Goal: Task Accomplishment & Management: Complete application form

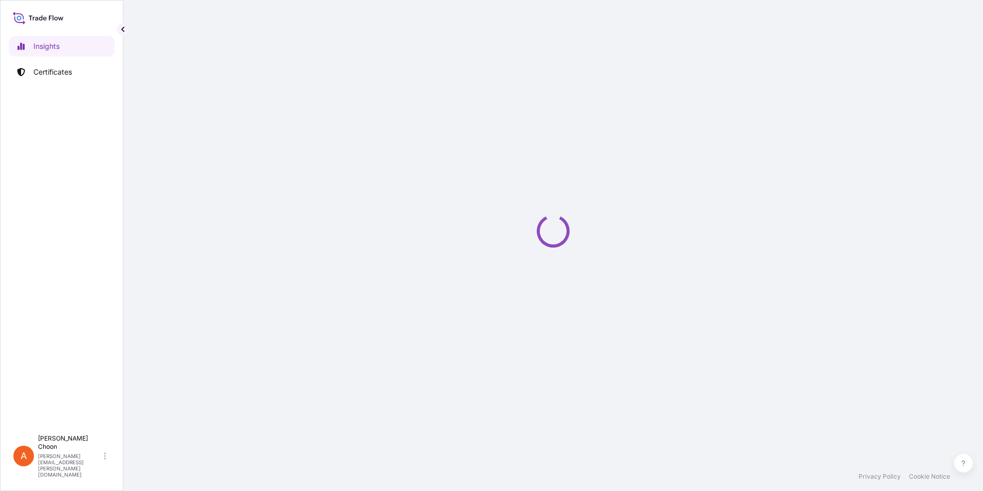
select select "2025"
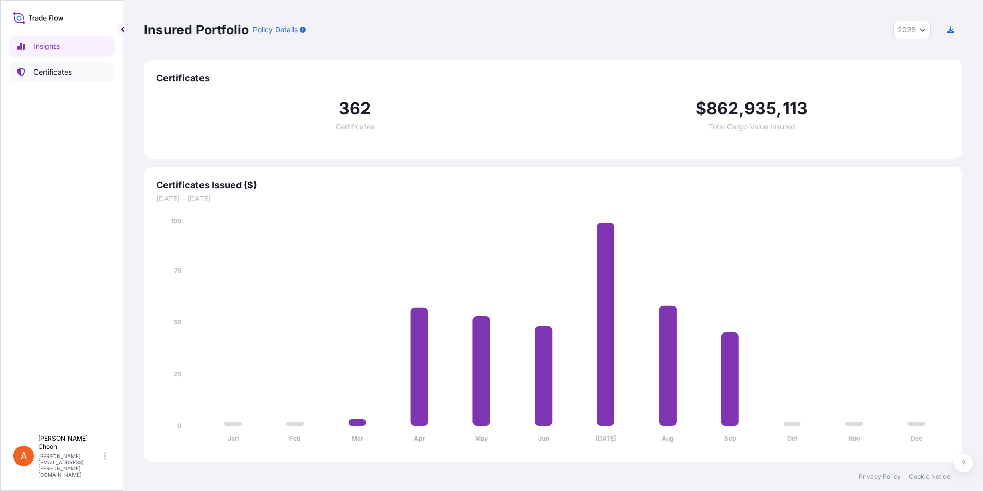
click at [42, 69] on p "Certificates" at bounding box center [52, 72] width 39 height 10
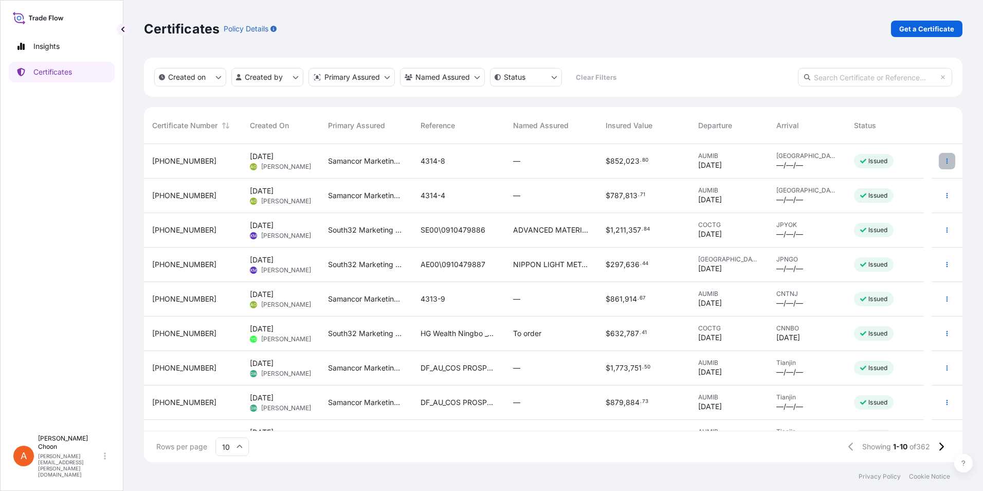
click at [947, 161] on icon "button" at bounding box center [948, 160] width 2 height 5
click at [898, 166] on p "Duplicate certificate" at bounding box center [889, 163] width 68 height 10
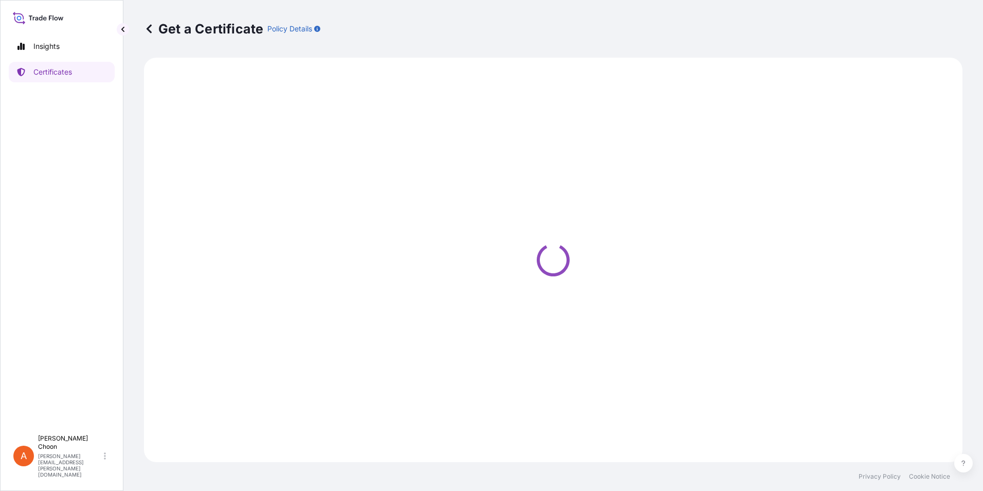
select select "Sea"
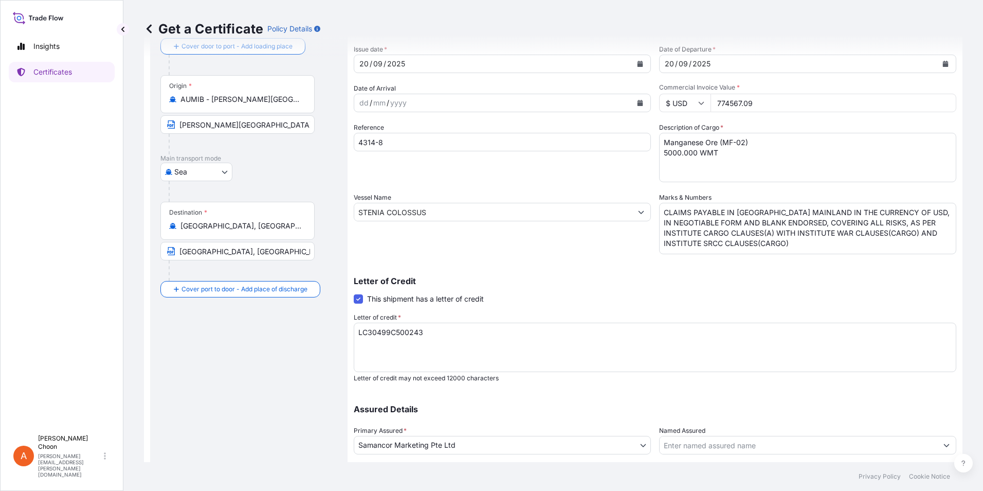
scroll to position [127, 0]
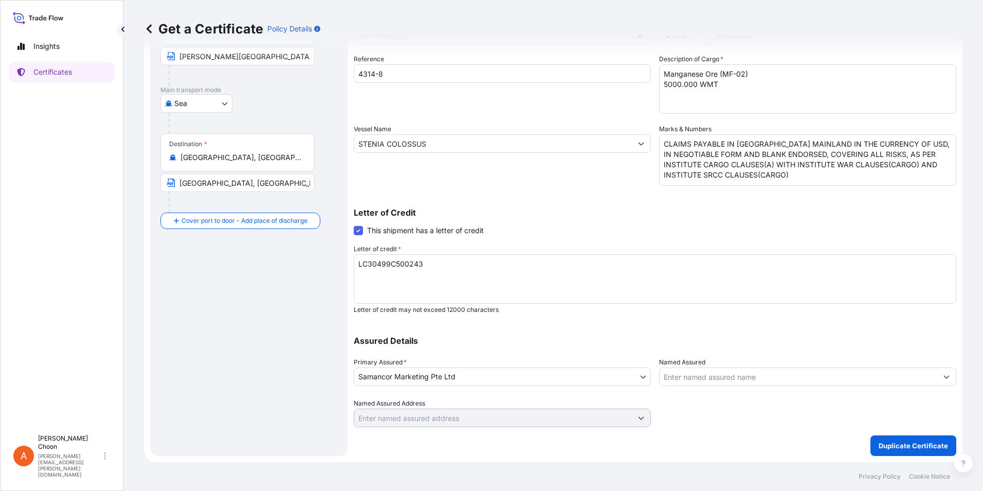
click at [638, 377] on body "Insights Certificates A [PERSON_NAME] [PERSON_NAME][EMAIL_ADDRESS][PERSON_NAME]…" at bounding box center [491, 245] width 983 height 491
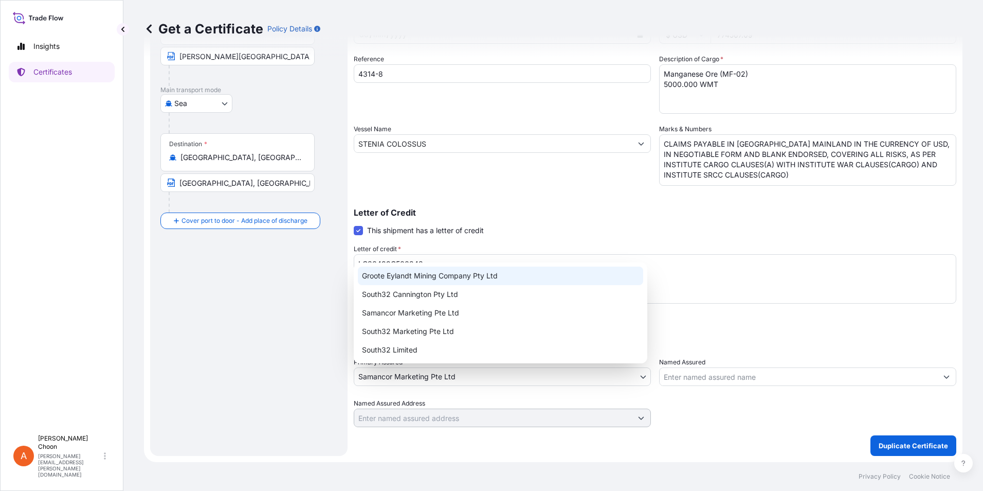
click at [420, 277] on div "Groote Eylandt Mining Company Pty Ltd" at bounding box center [500, 275] width 285 height 19
select select "31711"
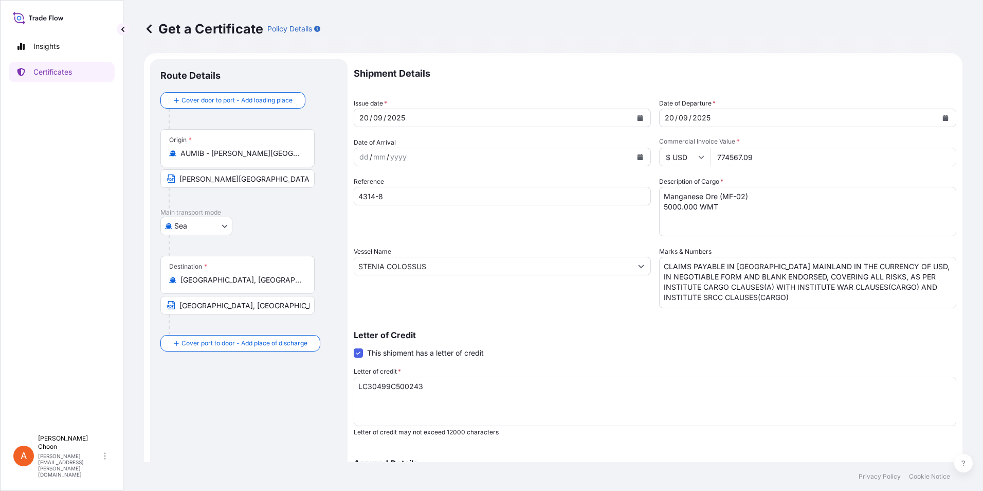
scroll to position [0, 0]
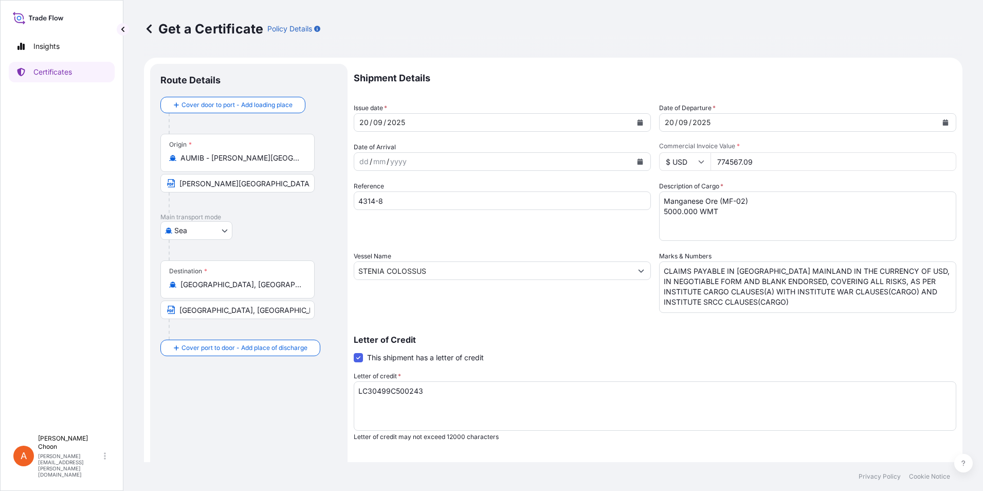
click at [295, 284] on input "[GEOGRAPHIC_DATA], [GEOGRAPHIC_DATA], [GEOGRAPHIC_DATA]" at bounding box center [241, 284] width 121 height 10
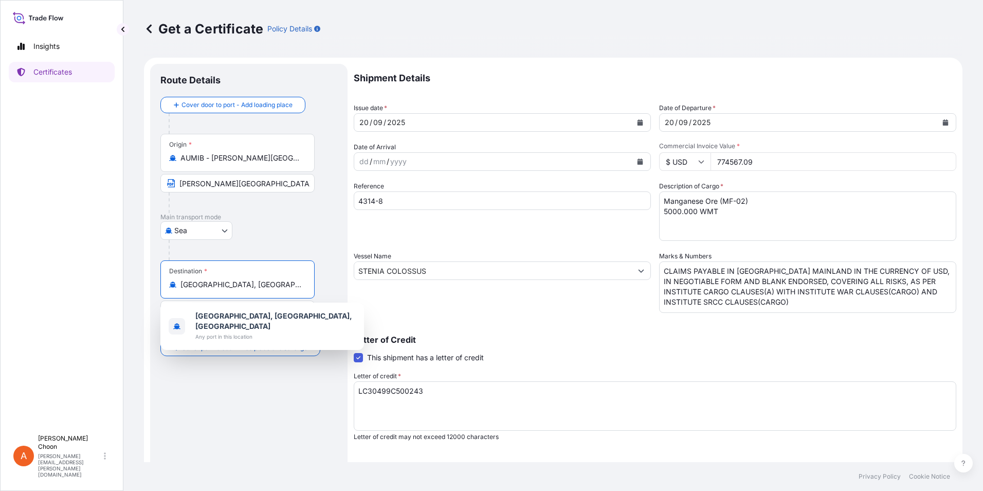
drag, startPoint x: 295, startPoint y: 284, endPoint x: 56, endPoint y: 282, distance: 238.6
click at [56, 282] on div "Insights Certificates A [PERSON_NAME] [PERSON_NAME][EMAIL_ADDRESS][PERSON_NAME]…" at bounding box center [491, 245] width 983 height 491
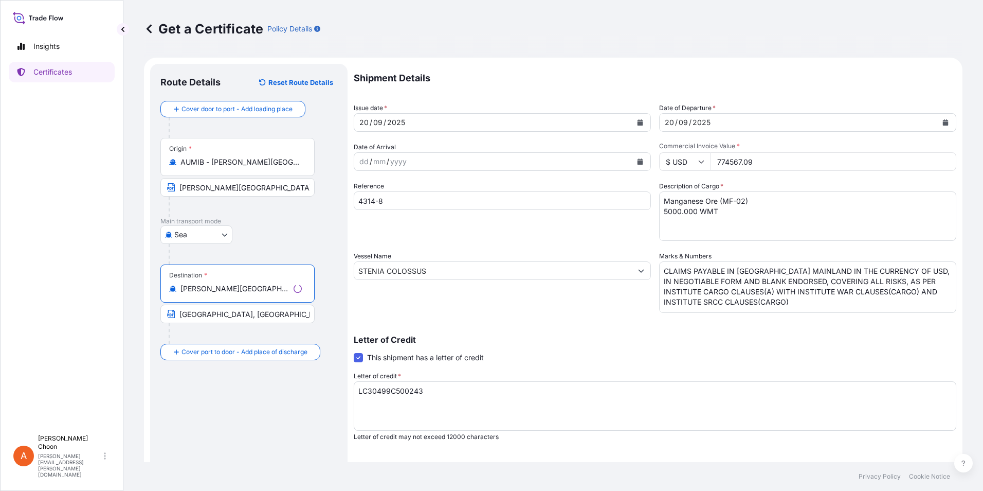
type input "[PERSON_NAME][GEOGRAPHIC_DATA], [GEOGRAPHIC_DATA]"
drag, startPoint x: 245, startPoint y: 311, endPoint x: 178, endPoint y: 320, distance: 67.6
click at [178, 320] on input "[GEOGRAPHIC_DATA], [GEOGRAPHIC_DATA]" at bounding box center [237, 313] width 154 height 19
type input "[GEOGRAPHIC_DATA], [GEOGRAPHIC_DATA]"
click at [362, 120] on div "20" at bounding box center [363, 122] width 11 height 12
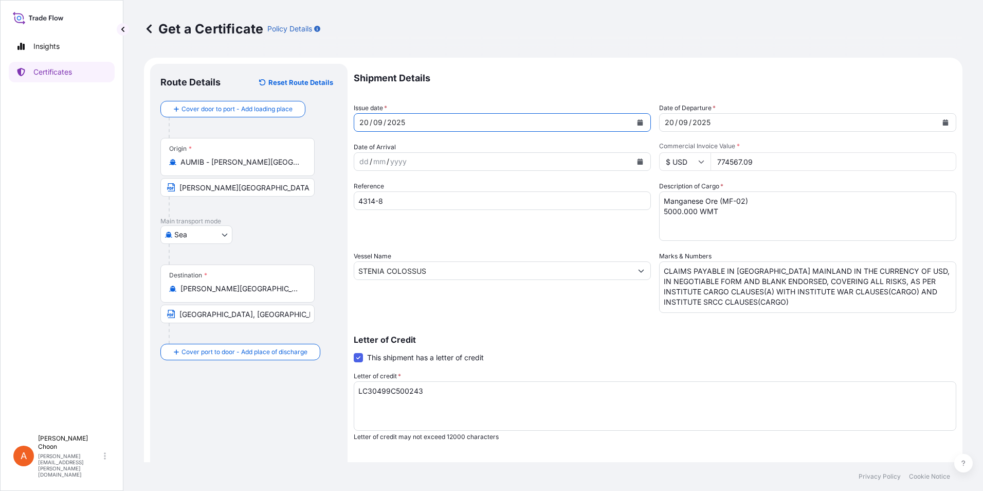
click at [365, 122] on div "20" at bounding box center [363, 122] width 11 height 12
click at [639, 122] on icon "Calendar" at bounding box center [640, 122] width 6 height 6
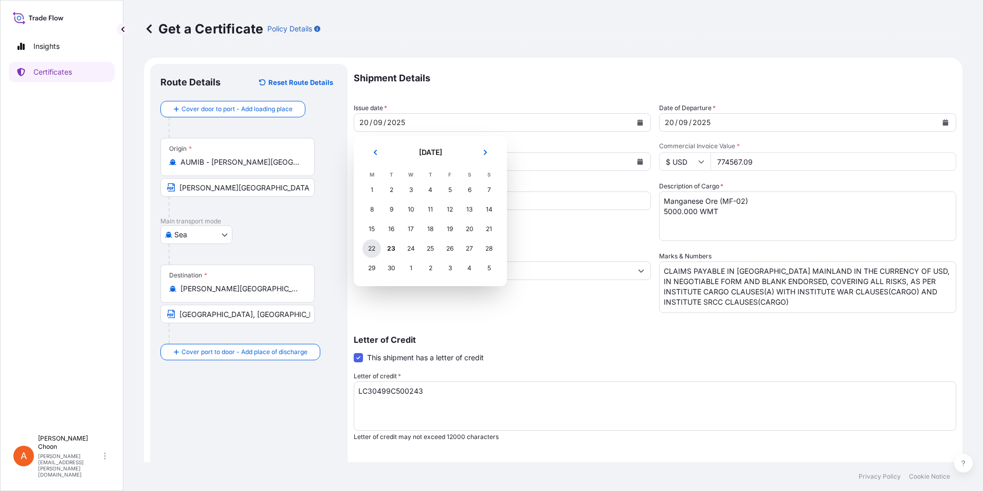
click at [375, 249] on div "22" at bounding box center [372, 248] width 19 height 19
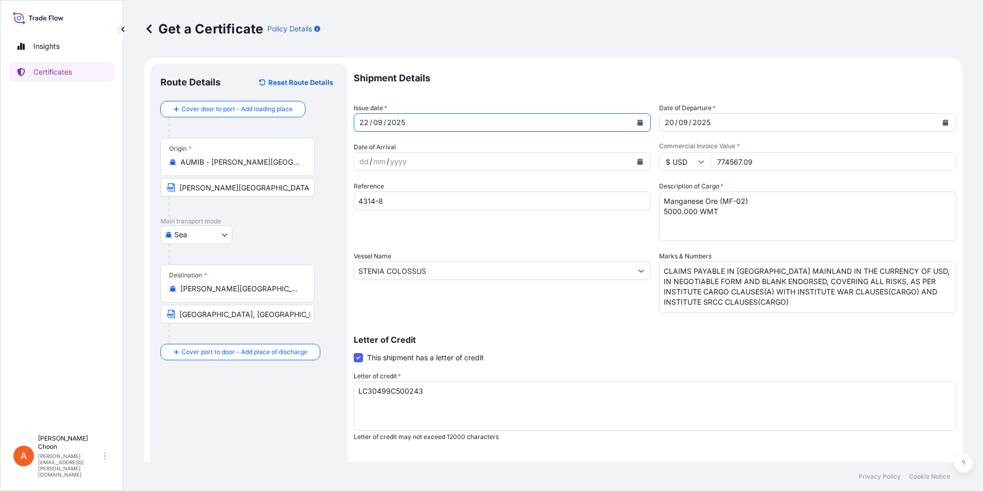
click at [943, 121] on icon "Calendar" at bounding box center [946, 122] width 6 height 6
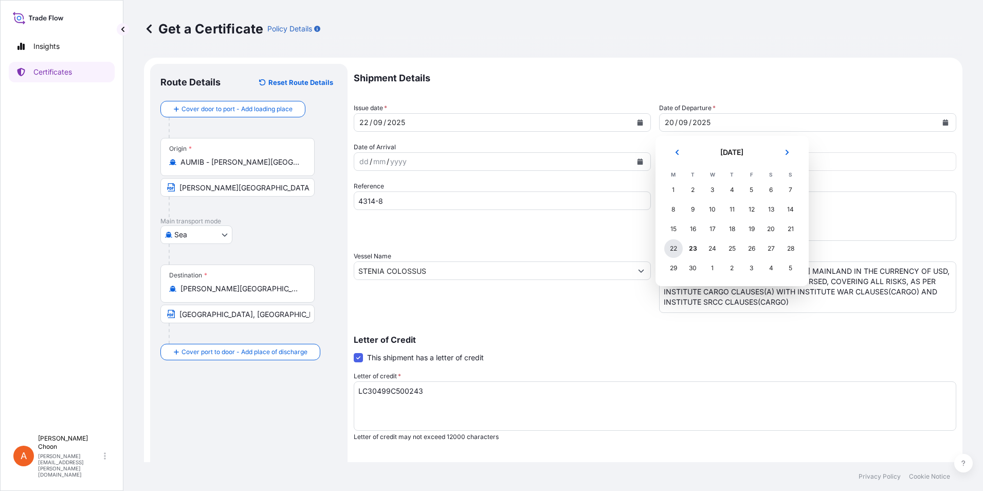
click at [676, 251] on div "22" at bounding box center [673, 248] width 19 height 19
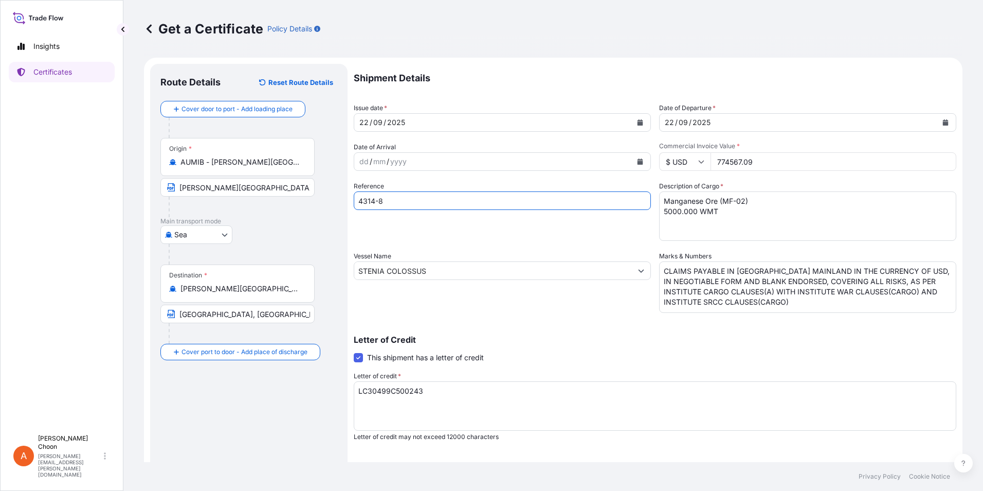
drag, startPoint x: 387, startPoint y: 202, endPoint x: 345, endPoint y: 204, distance: 42.2
click at [345, 204] on form "Route Details Reset Route Details Cover door to port - Add loading place Place …" at bounding box center [553, 323] width 819 height 531
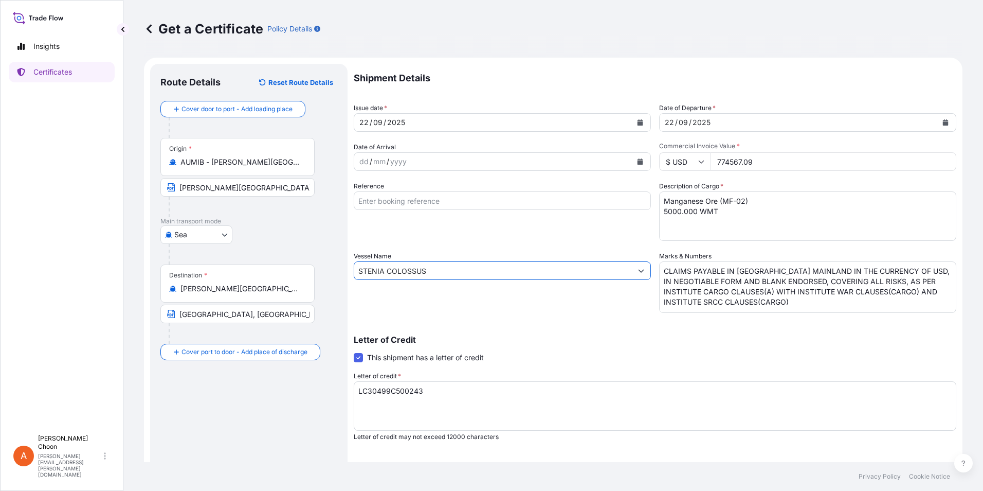
click at [573, 268] on input "STENIA COLOSSUS" at bounding box center [493, 270] width 278 height 19
drag, startPoint x: 470, startPoint y: 271, endPoint x: 294, endPoint y: 272, distance: 175.9
click at [294, 272] on form "Route Details Reset Route Details Cover door to port - Add loading place Place …" at bounding box center [553, 323] width 819 height 531
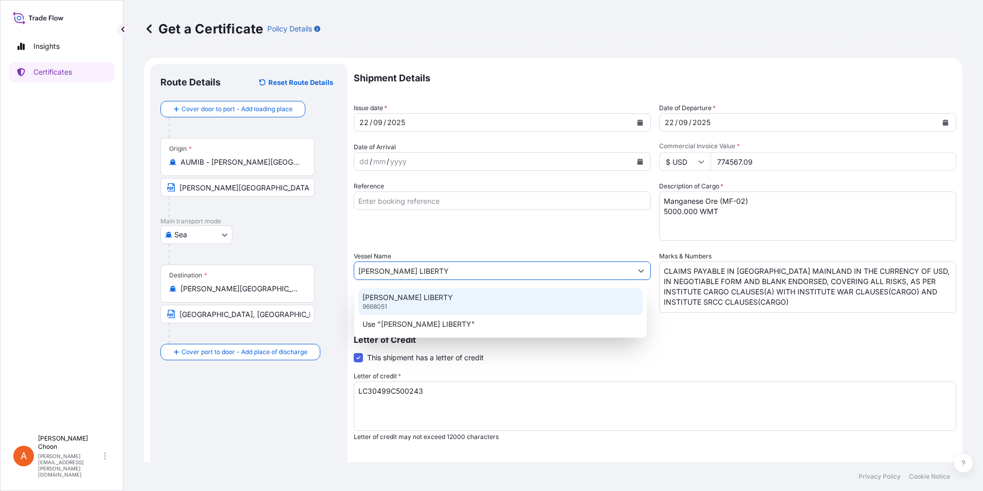
click at [428, 308] on div "[PERSON_NAME] LIBERTY 9668051" at bounding box center [500, 301] width 284 height 27
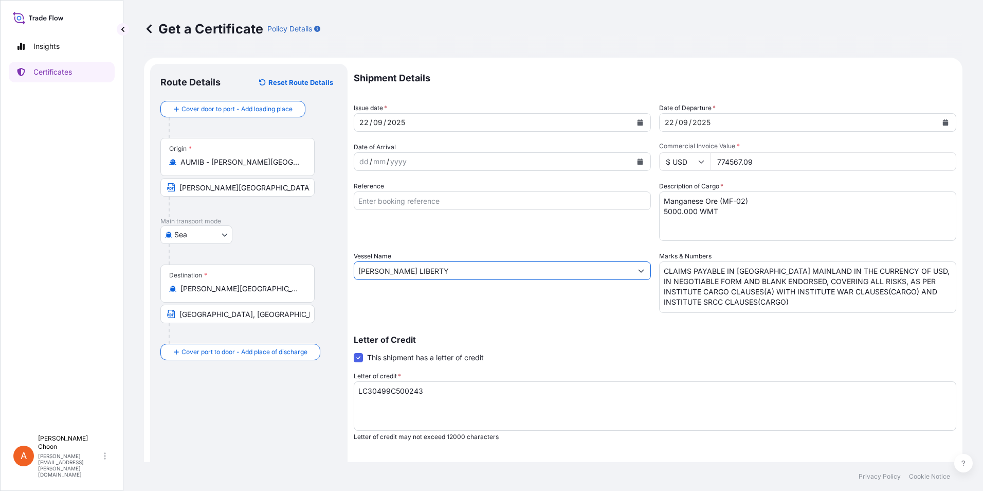
type input "[PERSON_NAME] LIBERTY"
click at [360, 359] on span at bounding box center [358, 357] width 9 height 9
click at [354, 352] on input "This shipment has a letter of credit" at bounding box center [354, 352] width 0 height 0
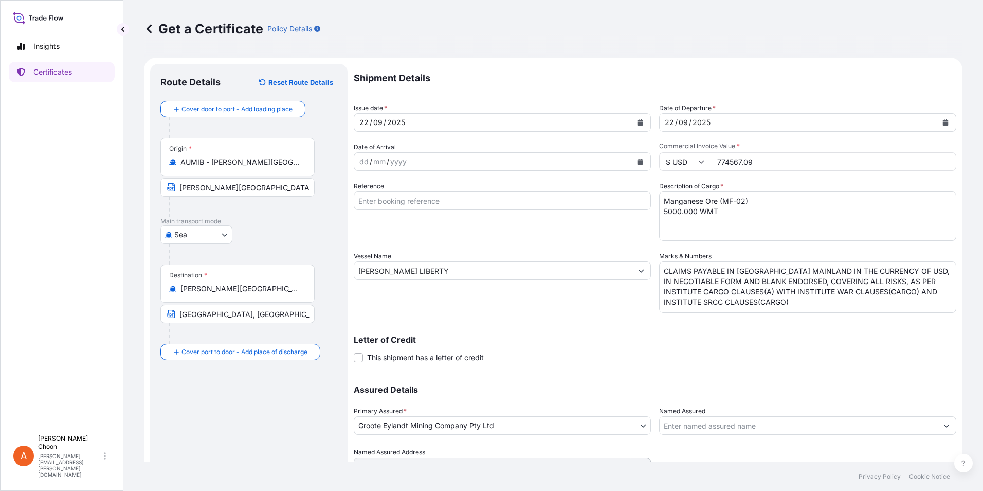
drag, startPoint x: 763, startPoint y: 163, endPoint x: 676, endPoint y: 162, distance: 86.9
click at [676, 162] on div "$ USD 774567.09" at bounding box center [807, 161] width 297 height 19
paste input "13813.30"
type input "7713813.30"
click at [766, 215] on textarea "Manganese Ore (MF-02) 5000.000 WMT" at bounding box center [807, 215] width 297 height 49
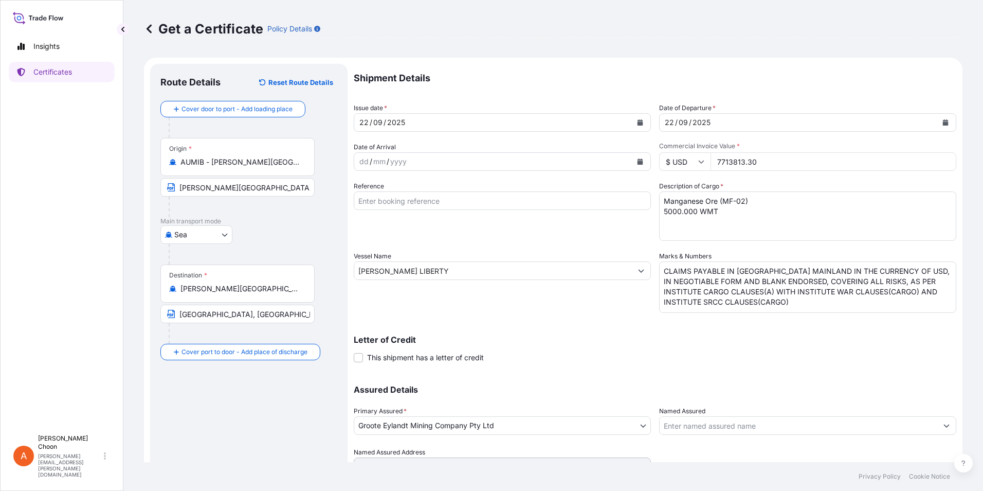
drag, startPoint x: 661, startPoint y: 214, endPoint x: 696, endPoint y: 236, distance: 41.1
click at [661, 214] on textarea "Manganese Ore (MF-02) 5000.000 WMT" at bounding box center [807, 215] width 297 height 49
click at [733, 213] on textarea "Manganese Ore (MF-02) 5000.000 WMT" at bounding box center [807, 215] width 297 height 49
drag, startPoint x: 759, startPoint y: 206, endPoint x: 645, endPoint y: 200, distance: 114.3
click at [645, 200] on div "Shipment Details Issue date * [DATE] Date of Departure * [DATE] Date of Arrival…" at bounding box center [655, 270] width 603 height 412
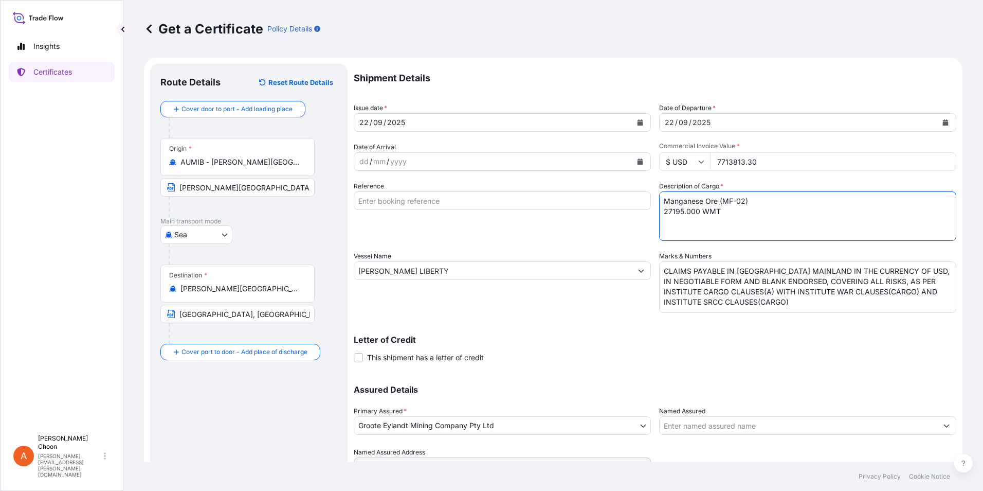
click at [667, 222] on textarea "Manganese Ore (MF-02) 5000.000 WMT" at bounding box center [807, 215] width 297 height 49
click at [729, 212] on textarea "Manganese Ore (MF-02) 5000.000 WMT" at bounding box center [807, 215] width 297 height 49
paste textarea "Manganese Ore (MF-02)"
click at [720, 225] on textarea "Manganese Ore (MF-02) 5000.000 WMT" at bounding box center [807, 215] width 297 height 49
click at [760, 222] on textarea "Manganese Ore (MF-02) 5000.000 WMT" at bounding box center [807, 215] width 297 height 49
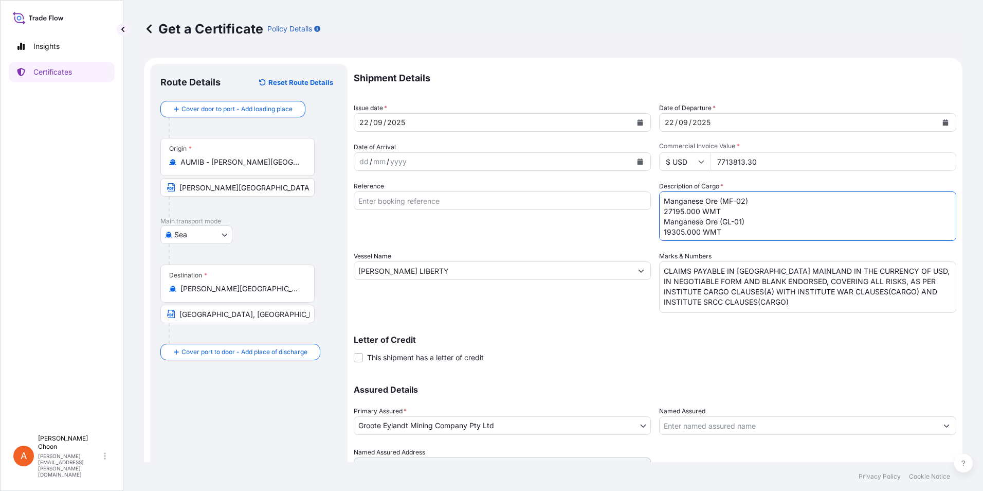
type textarea "Manganese Ore (MF-02) 27195.000 WMT Manganese Ore (GL-01) 19305.000 WMT"
click at [688, 275] on textarea "CLAIMS PAYABLE IN [GEOGRAPHIC_DATA] MAINLAND IN THE CURRENCY OF USD, IN NEGOTIA…" at bounding box center [807, 286] width 297 height 51
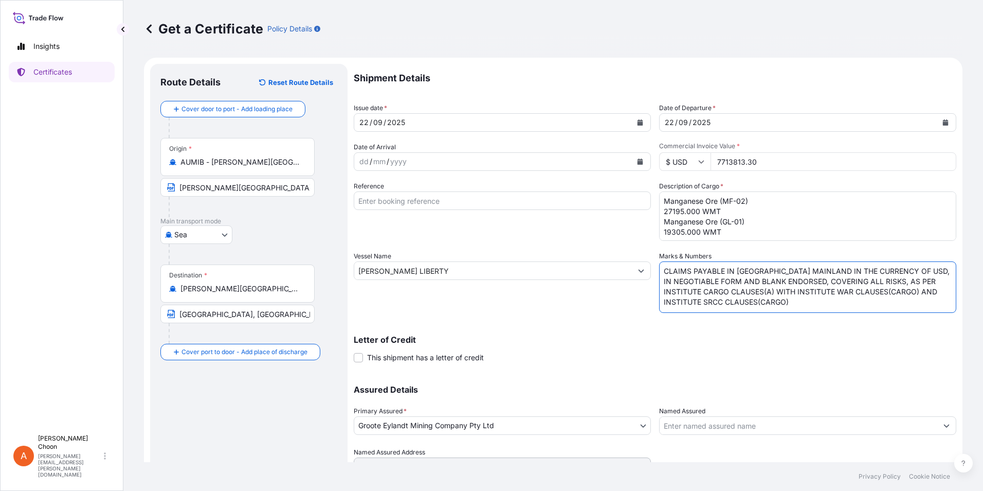
drag, startPoint x: 660, startPoint y: 270, endPoint x: 824, endPoint y: 313, distance: 169.5
click at [824, 313] on div "Shipment Details Issue date * [DATE] Date of Departure * [DATE] Date of Arrival…" at bounding box center [655, 270] width 603 height 412
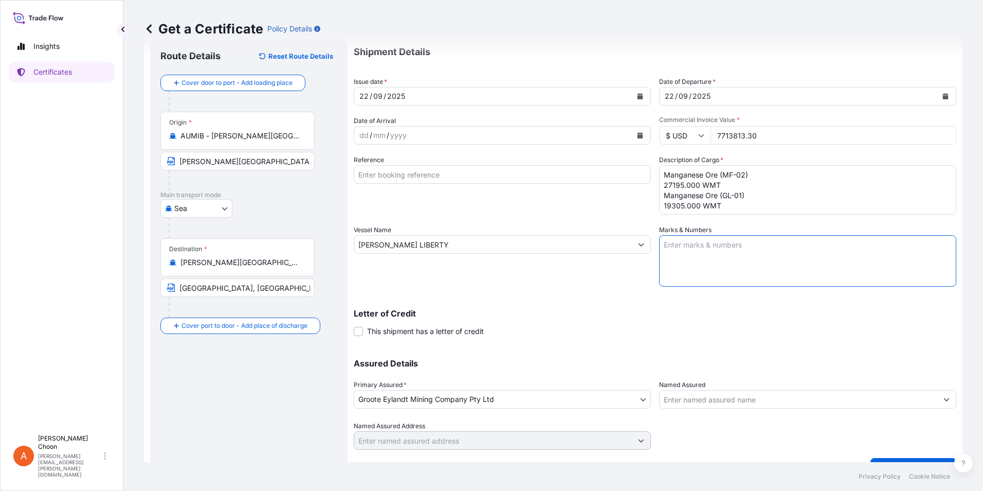
scroll to position [49, 0]
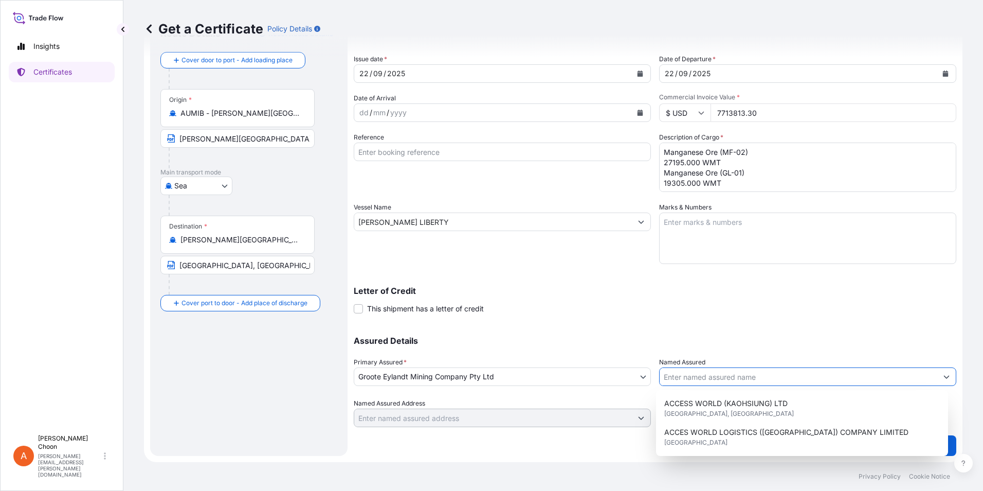
click at [940, 372] on button "Show suggestions" at bounding box center [947, 376] width 19 height 19
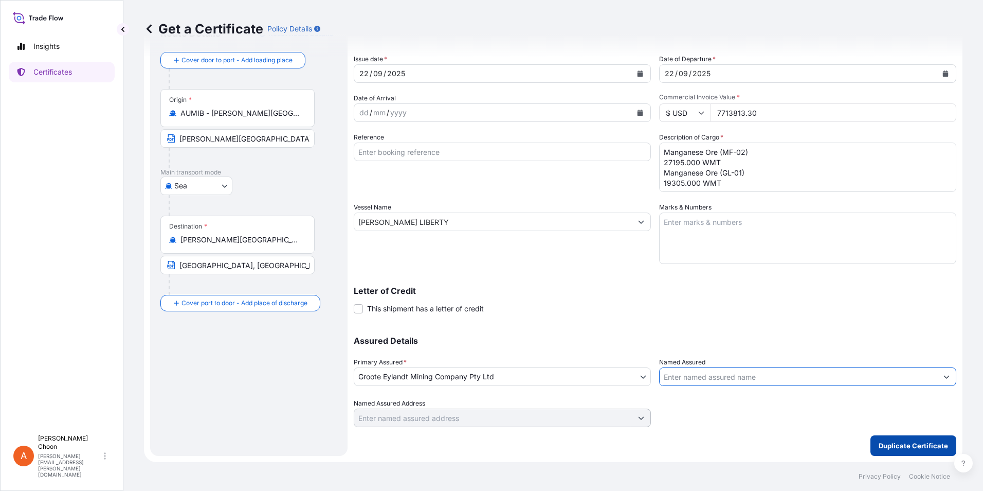
click at [895, 444] on p "Duplicate Certificate" at bounding box center [913, 445] width 69 height 10
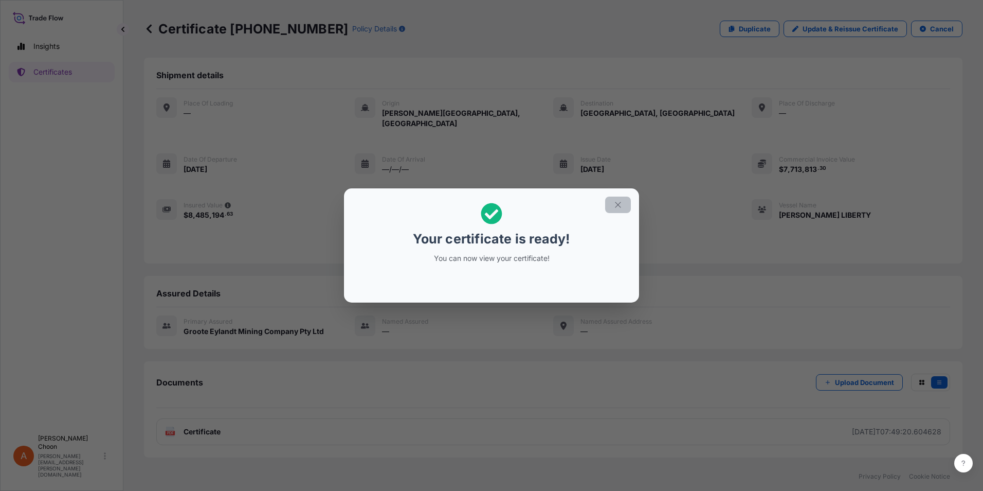
click at [616, 207] on icon "button" at bounding box center [618, 204] width 9 height 9
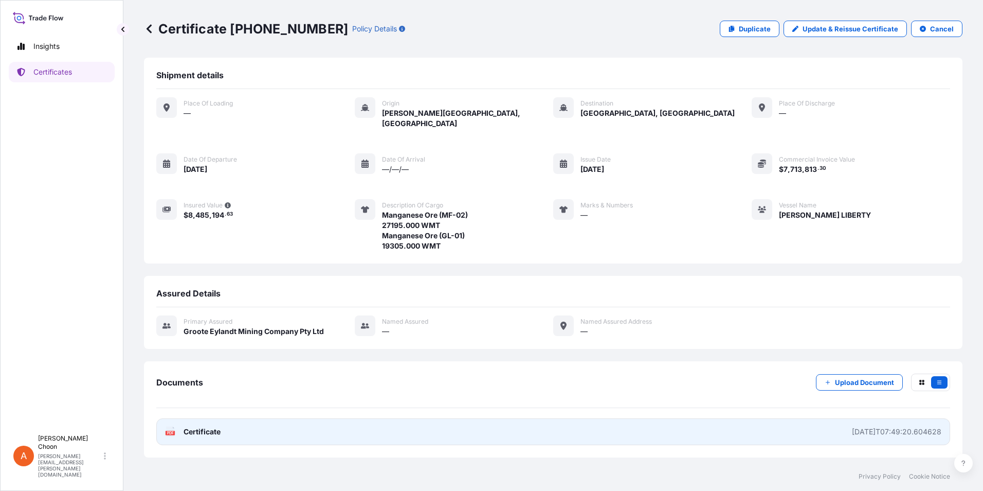
click at [201, 426] on span "Certificate" at bounding box center [202, 431] width 37 height 10
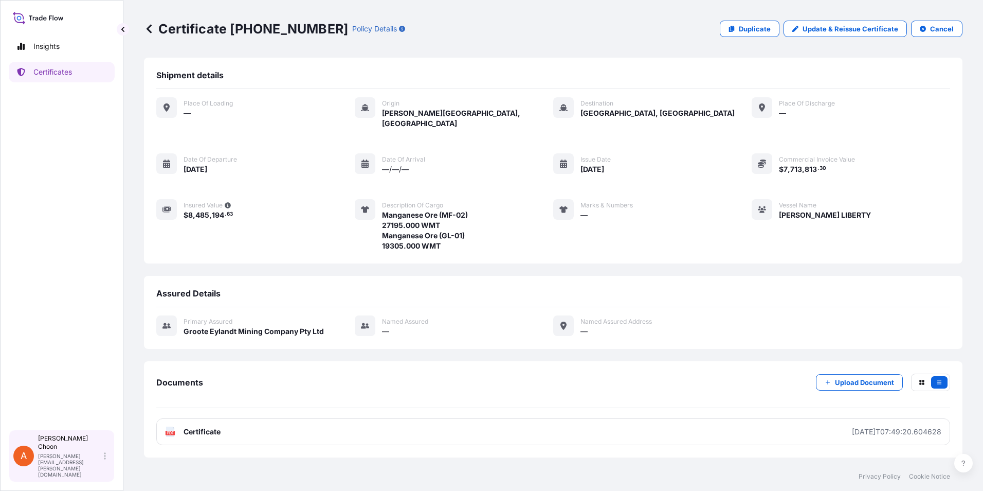
click at [97, 451] on p "[PERSON_NAME]" at bounding box center [70, 442] width 64 height 16
